Goal: Find specific page/section: Find specific page/section

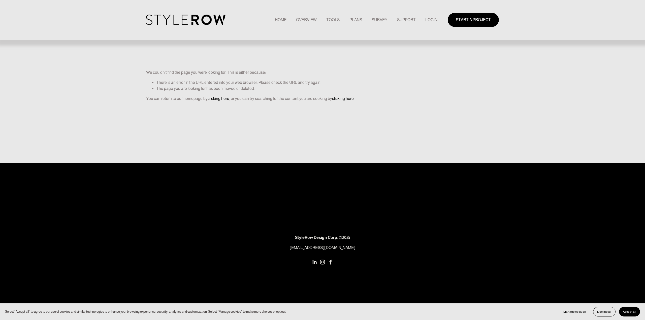
click at [433, 17] on link "LOGIN" at bounding box center [431, 19] width 12 height 7
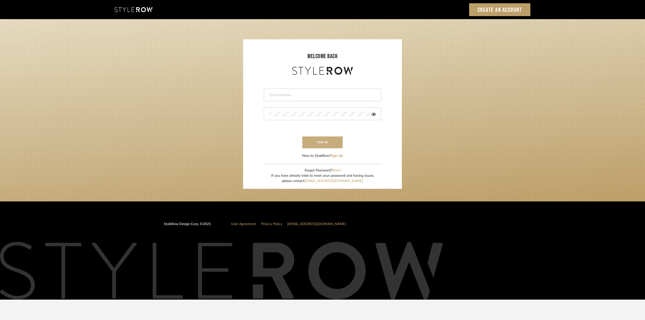
type input "ktyler@morgantewilson.com"
click at [323, 144] on button "sign in" at bounding box center [322, 143] width 40 height 12
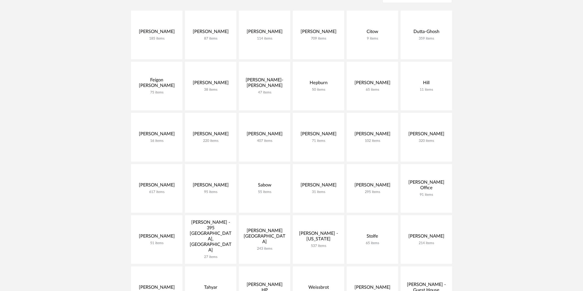
scroll to position [137, 0]
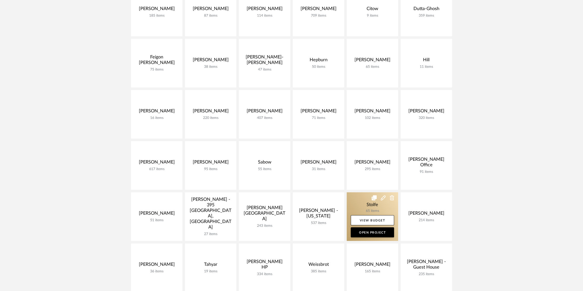
click at [380, 206] on link at bounding box center [372, 216] width 51 height 49
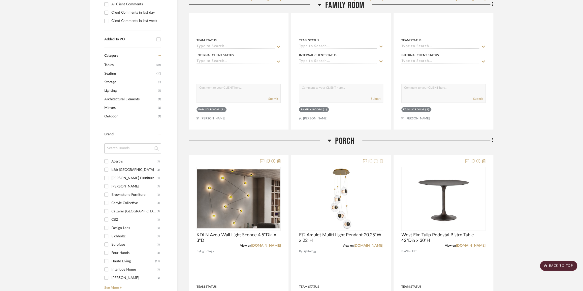
scroll to position [321, 0]
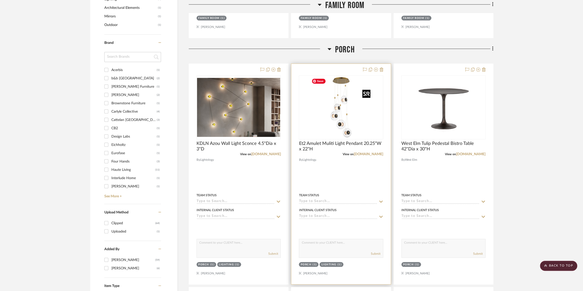
click at [340, 130] on img "0" at bounding box center [341, 107] width 63 height 63
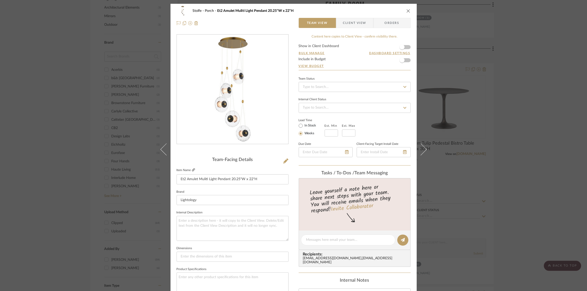
click at [192, 169] on icon at bounding box center [193, 169] width 3 height 3
click at [44, 60] on div "Stolfe Porch Et2 Amulet Muliti Light Pendant 20.25"W x 22"H Team View Client Vi…" at bounding box center [293, 145] width 587 height 291
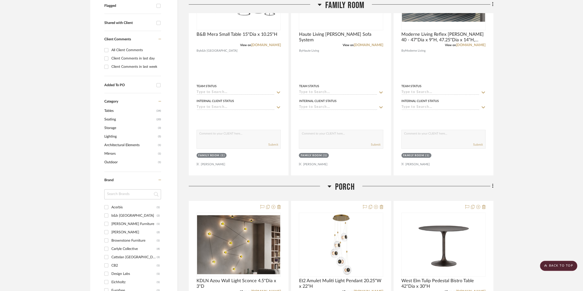
scroll to position [23, 0]
